Goal: Check status: Check status

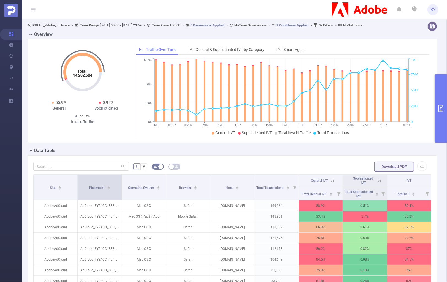
scroll to position [94, 0]
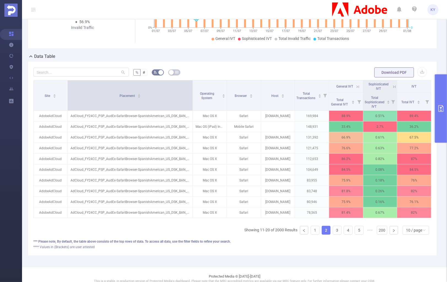
drag, startPoint x: 119, startPoint y: 100, endPoint x: 191, endPoint y: 99, distance: 71.0
click at [191, 99] on span at bounding box center [192, 95] width 3 height 30
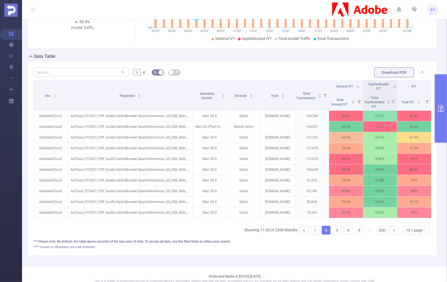
click at [316, 235] on ul "Showing 11-20 of 2000 Results 1 2 3 4 5 ••• 200 10 / page" at bounding box center [337, 230] width 187 height 9
click at [315, 234] on link "1" at bounding box center [315, 230] width 8 height 8
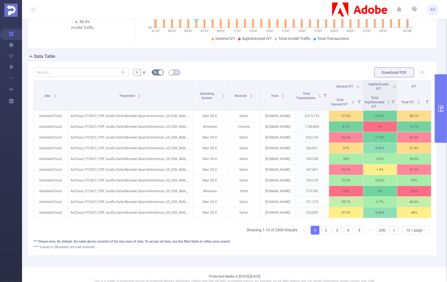
click at [439, 113] on button "primary" at bounding box center [441, 108] width 12 height 68
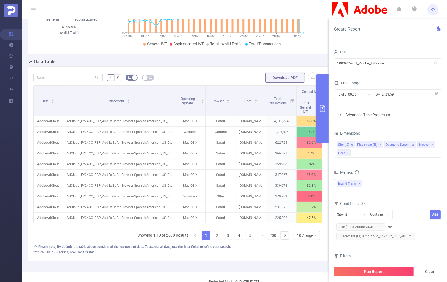
click at [386, 187] on div "Invalid Traffic ✕" at bounding box center [387, 184] width 107 height 10
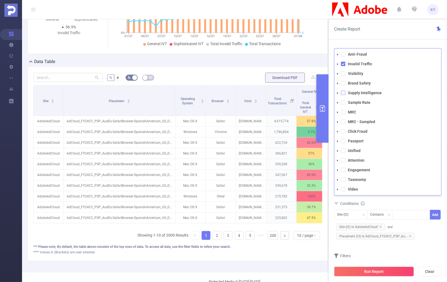
click at [341, 92] on span at bounding box center [343, 93] width 4 height 4
click at [375, 270] on button "Run Report" at bounding box center [374, 271] width 80 height 10
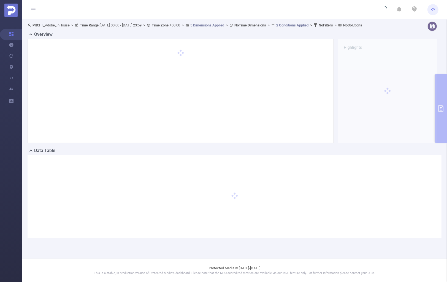
scroll to position [0, 0]
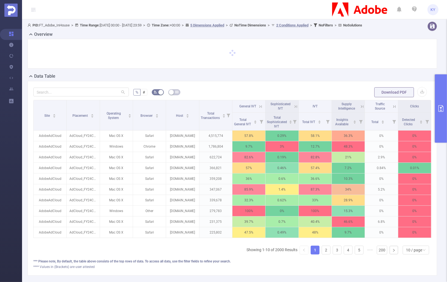
click at [361, 109] on icon at bounding box center [362, 106] width 5 height 5
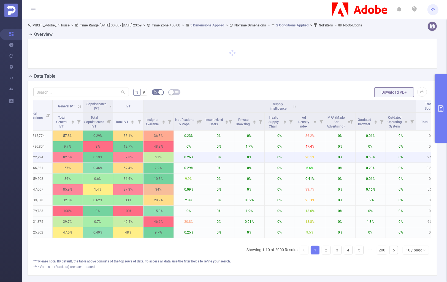
scroll to position [0, 167]
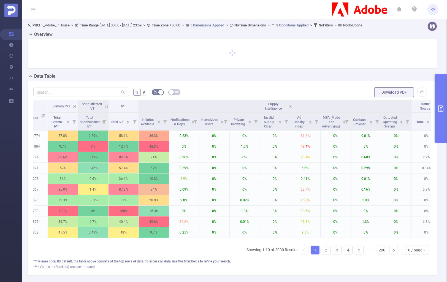
click at [289, 109] on icon at bounding box center [290, 106] width 5 height 5
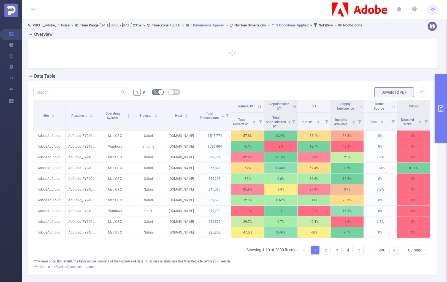
scroll to position [0, 1]
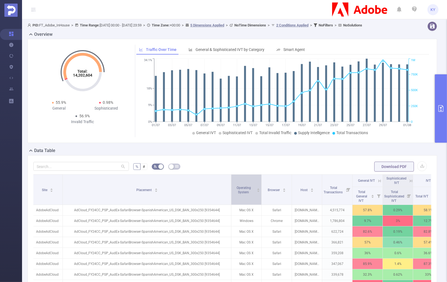
drag, startPoint x: 97, startPoint y: 195, endPoint x: 233, endPoint y: 193, distance: 135.7
click at [233, 187] on tr "Site Placement Operating System Browser Host Total Transactions General IVT Sop…" at bounding box center [283, 181] width 502 height 12
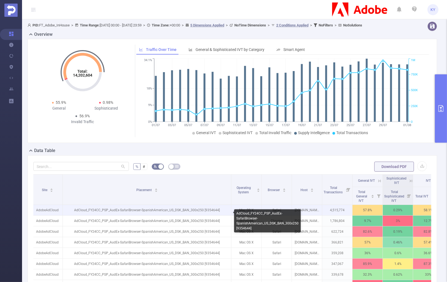
click at [176, 214] on p "AdCloud_FY24CC_PSP_AudEx-SafariBrowser-SpanishAmerican_US_DSK_BAN_300x250 [9354…" at bounding box center [147, 210] width 168 height 10
copy p "AdCloud_FY24CC_PSP_AudEx-SafariBrowser-SpanishAmerican_US_DSK_BAN_300x250 [9354…"
